Goal: Task Accomplishment & Management: Use online tool/utility

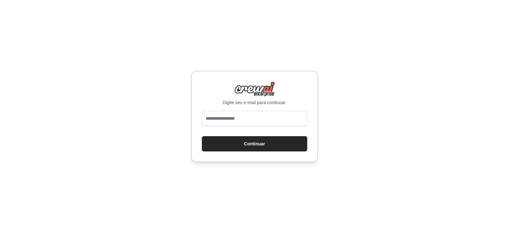
click at [228, 111] on input "email" at bounding box center [254, 118] width 105 height 15
type input "**********"
click at [249, 145] on font "Continuar" at bounding box center [254, 143] width 21 height 5
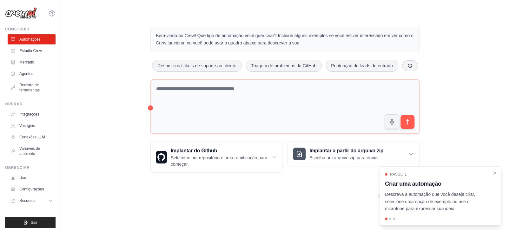
click at [108, 43] on div "Bem-vindo ao Crew! Que tipo de automação você quer criar? Incluirei alguns exem…" at bounding box center [285, 100] width 428 height 166
click at [496, 173] on icon "Passo a passo detalhado" at bounding box center [495, 173] width 6 height 6
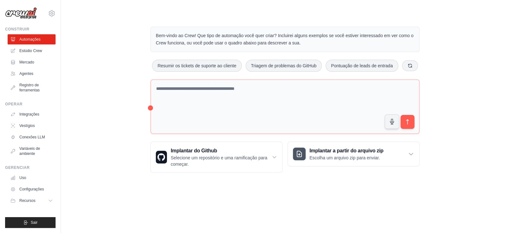
click at [268, 187] on main "Bem-vindo ao Crew! Que tipo de automação você quer criar? Incluirei alguns exem…" at bounding box center [285, 94] width 448 height 189
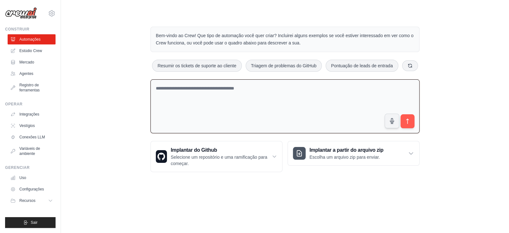
click at [153, 108] on textarea at bounding box center [284, 106] width 269 height 54
click at [34, 113] on font "Integrações" at bounding box center [30, 114] width 20 height 4
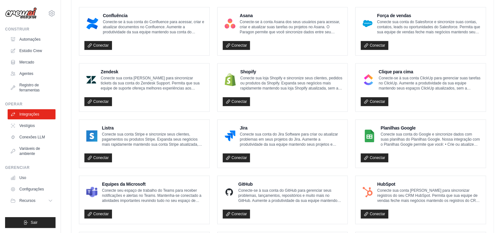
scroll to position [363, 0]
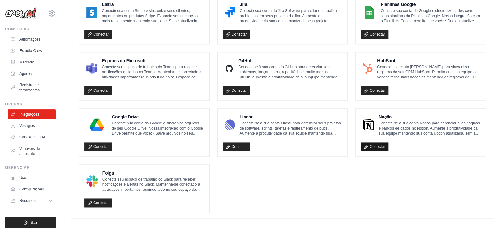
click at [376, 148] on link "Conectar" at bounding box center [375, 146] width 28 height 9
click at [382, 144] on font "Conectar" at bounding box center [378, 146] width 16 height 4
click at [368, 144] on icon at bounding box center [366, 146] width 4 height 4
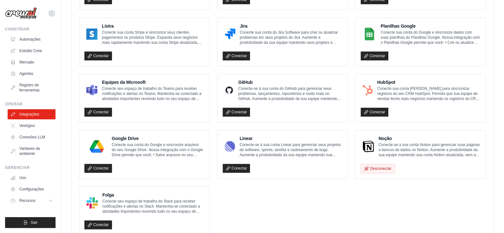
click at [274, 208] on ul "Caixa Conecte-se à sua conta do Box para acessar, criar e atualizar arquivos no…" at bounding box center [282, 42] width 407 height 386
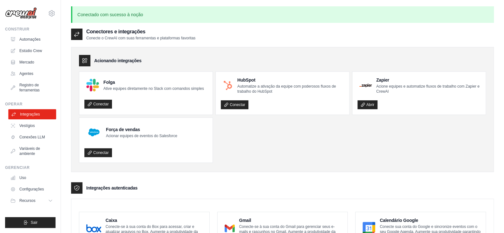
click at [41, 115] on link "Integrações" at bounding box center [32, 114] width 48 height 10
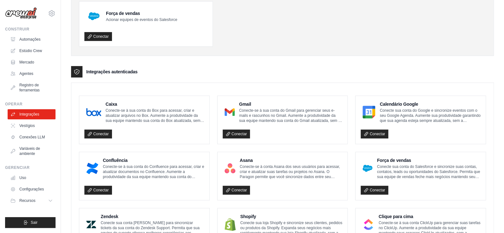
scroll to position [95, 0]
click at [25, 136] on font "Conexões LLM" at bounding box center [33, 137] width 26 height 4
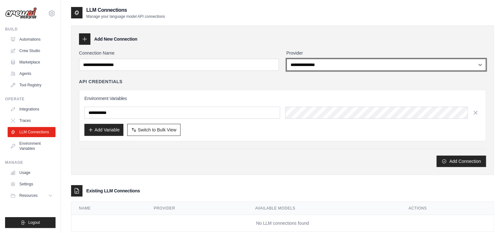
click at [302, 64] on select "**********" at bounding box center [387, 65] width 200 height 12
click at [287, 59] on select "**********" at bounding box center [387, 65] width 200 height 12
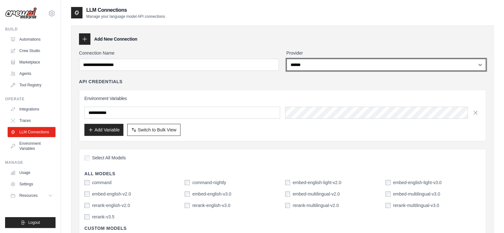
click at [321, 64] on select "**********" at bounding box center [387, 65] width 200 height 12
select select "******"
click at [287, 59] on select "**********" at bounding box center [387, 65] width 200 height 12
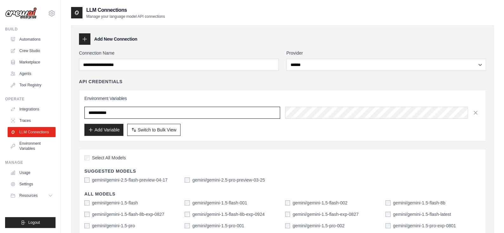
click at [112, 112] on input "text" at bounding box center [182, 113] width 196 height 12
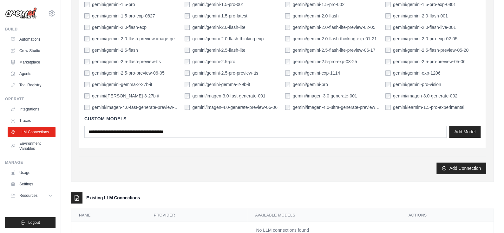
scroll to position [221, 0]
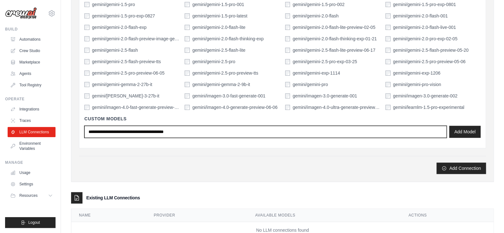
click at [291, 134] on input "text" at bounding box center [265, 132] width 363 height 12
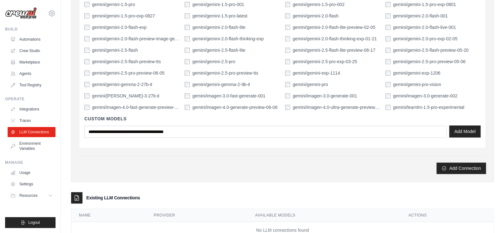
click at [465, 136] on div "Add Model" at bounding box center [282, 132] width 396 height 12
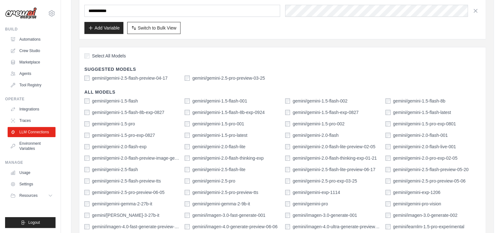
scroll to position [102, 0]
click at [183, 77] on div "gemini/gemini-2.5-flash-preview-04-17 gemini/gemini-2.5-pro-preview-03-25" at bounding box center [282, 78] width 396 height 6
click at [32, 40] on link "Automations" at bounding box center [32, 39] width 48 height 10
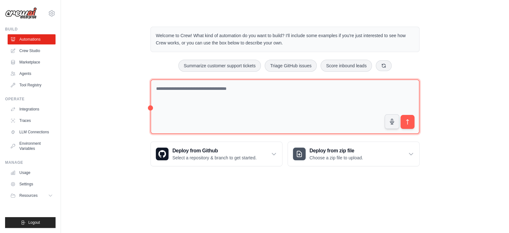
click at [219, 102] on textarea at bounding box center [284, 106] width 269 height 55
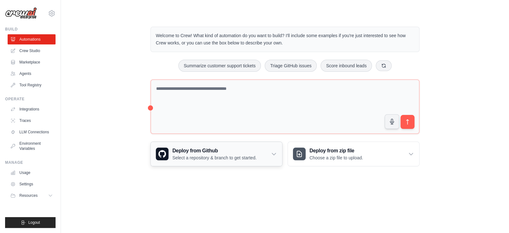
click at [271, 152] on icon at bounding box center [274, 154] width 6 height 6
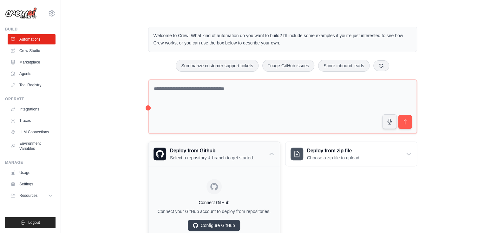
click at [271, 152] on icon at bounding box center [272, 154] width 6 height 6
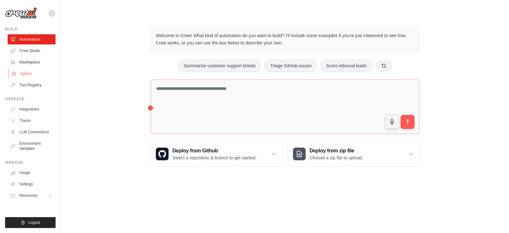
click at [24, 77] on link "Agents" at bounding box center [32, 74] width 48 height 10
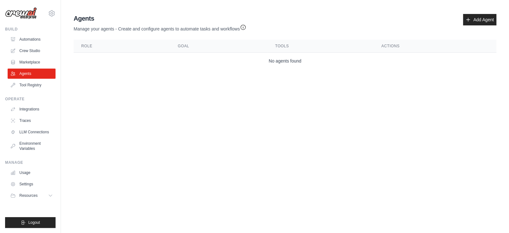
click at [489, 13] on div "Agents Manage your agents - Create and configure agents to automate tasks and w…" at bounding box center [285, 41] width 428 height 60
click at [477, 17] on link "Add Agent" at bounding box center [479, 19] width 33 height 11
click at [470, 17] on link "Add Agent" at bounding box center [479, 19] width 33 height 11
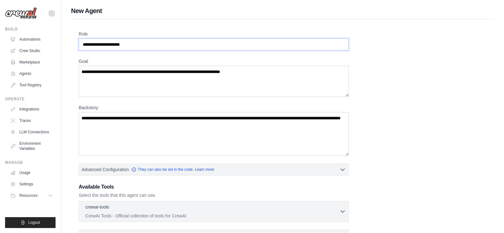
click at [122, 49] on input "Role" at bounding box center [214, 44] width 270 height 12
click at [23, 17] on img at bounding box center [21, 13] width 32 height 12
click at [54, 14] on icon at bounding box center [52, 12] width 6 height 5
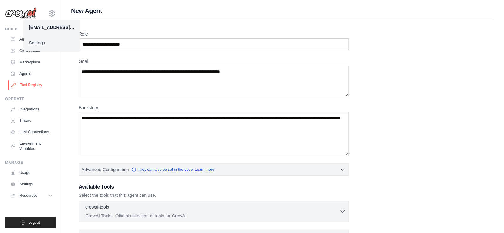
click at [37, 83] on link "Tool Registry" at bounding box center [32, 85] width 48 height 10
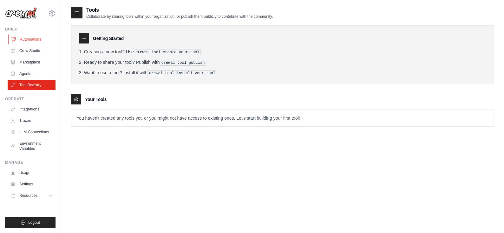
click at [35, 36] on link "Automations" at bounding box center [32, 39] width 48 height 10
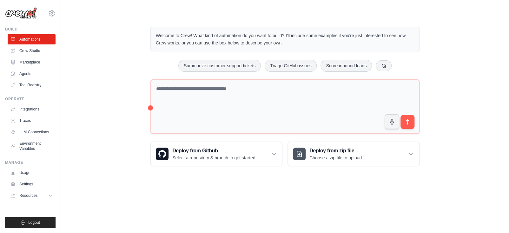
click at [12, 29] on div "Build" at bounding box center [30, 29] width 50 height 5
